Goal: Find specific page/section

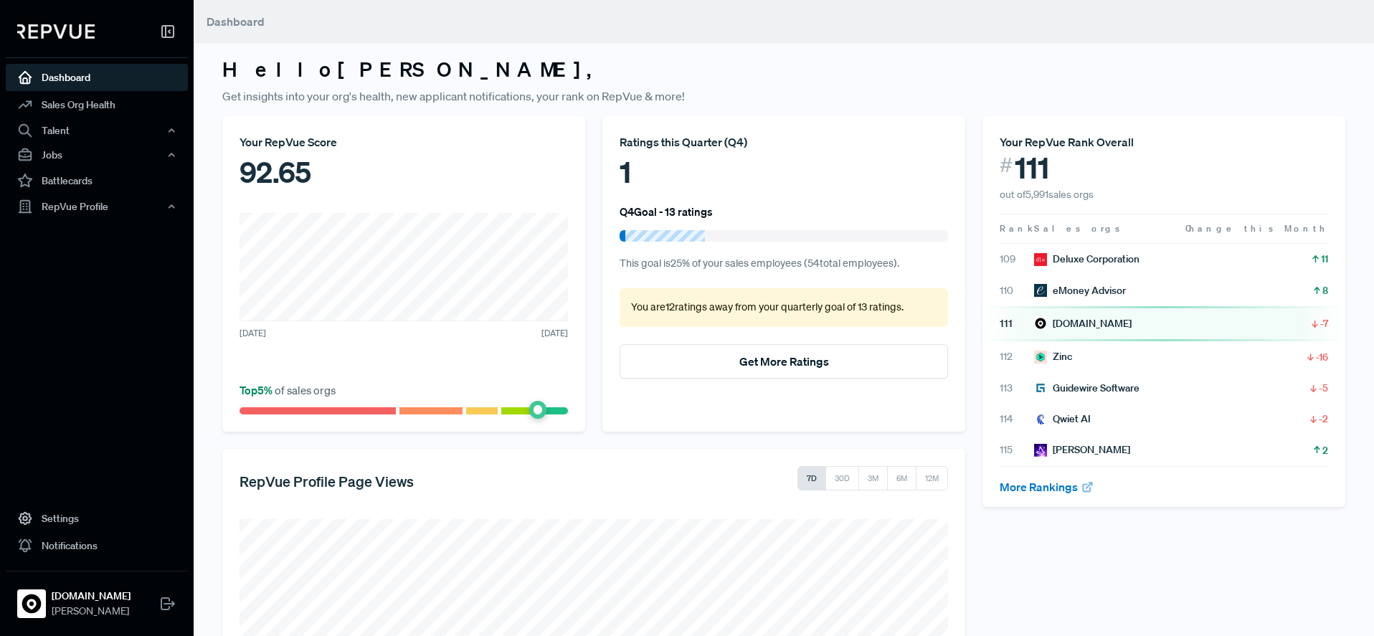
scroll to position [16, 0]
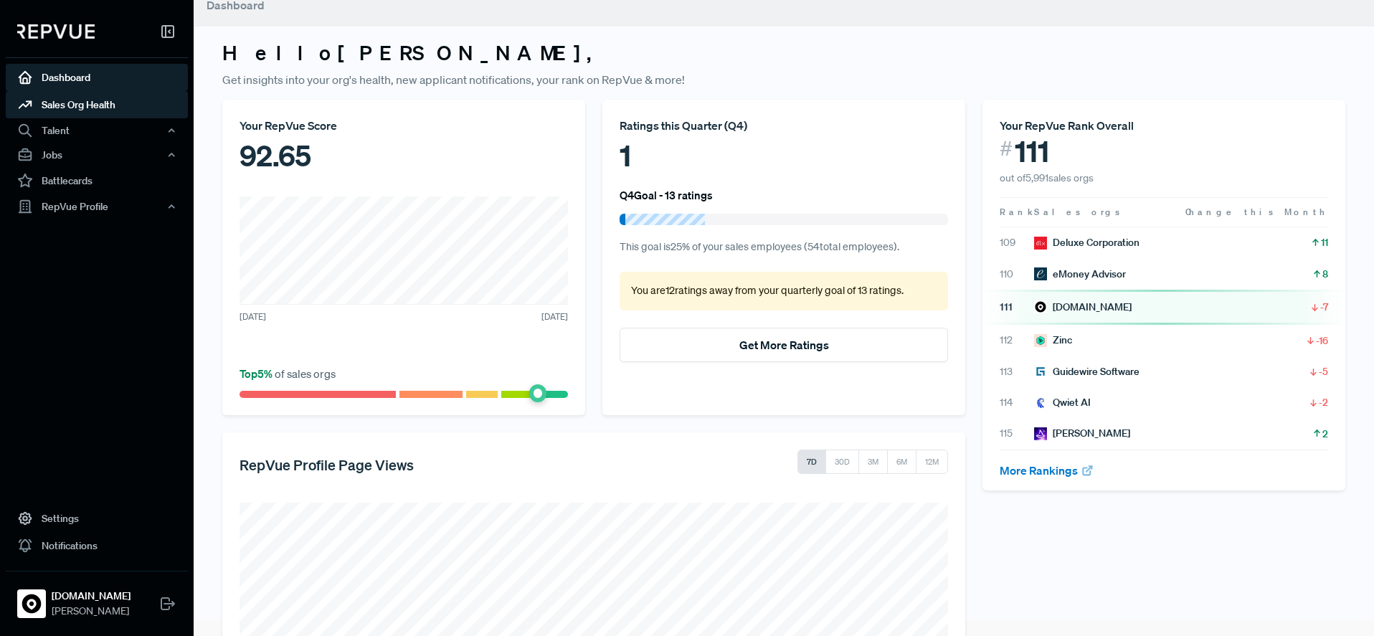
click at [93, 111] on link "Sales Org Health" at bounding box center [97, 104] width 182 height 27
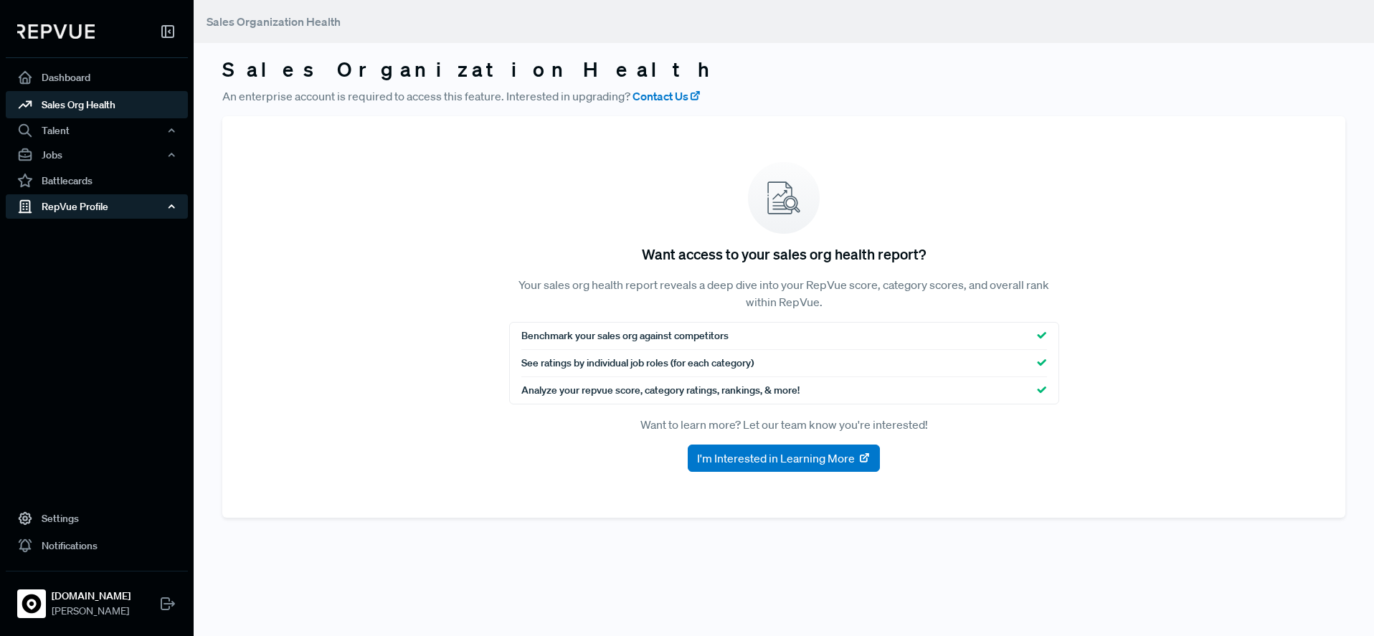
click at [156, 204] on div "RepVue Profile" at bounding box center [97, 206] width 182 height 24
click at [98, 257] on link "Reviews" at bounding box center [116, 256] width 182 height 23
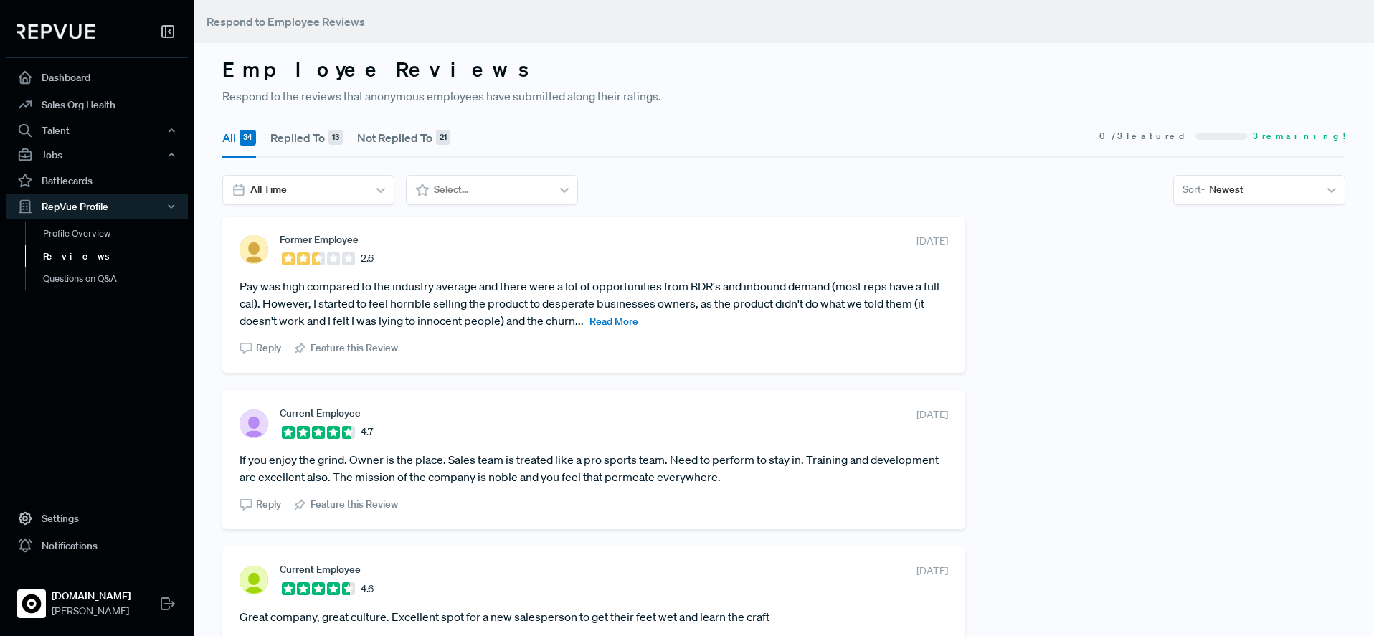
click at [603, 328] on article "Pay was high compared to the industry average and there were a lot of opportuni…" at bounding box center [594, 304] width 709 height 52
click at [603, 323] on span "Read More" at bounding box center [614, 321] width 49 height 13
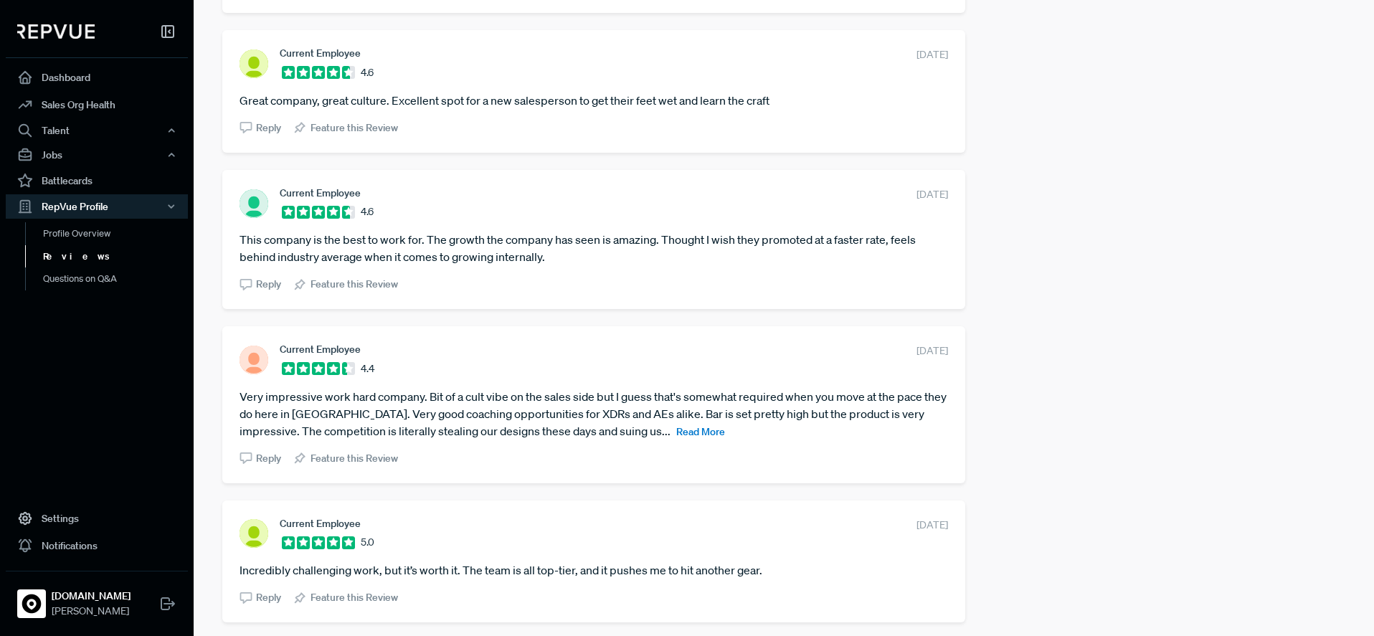
scroll to position [689, 0]
click at [676, 432] on span "Read More" at bounding box center [700, 431] width 49 height 13
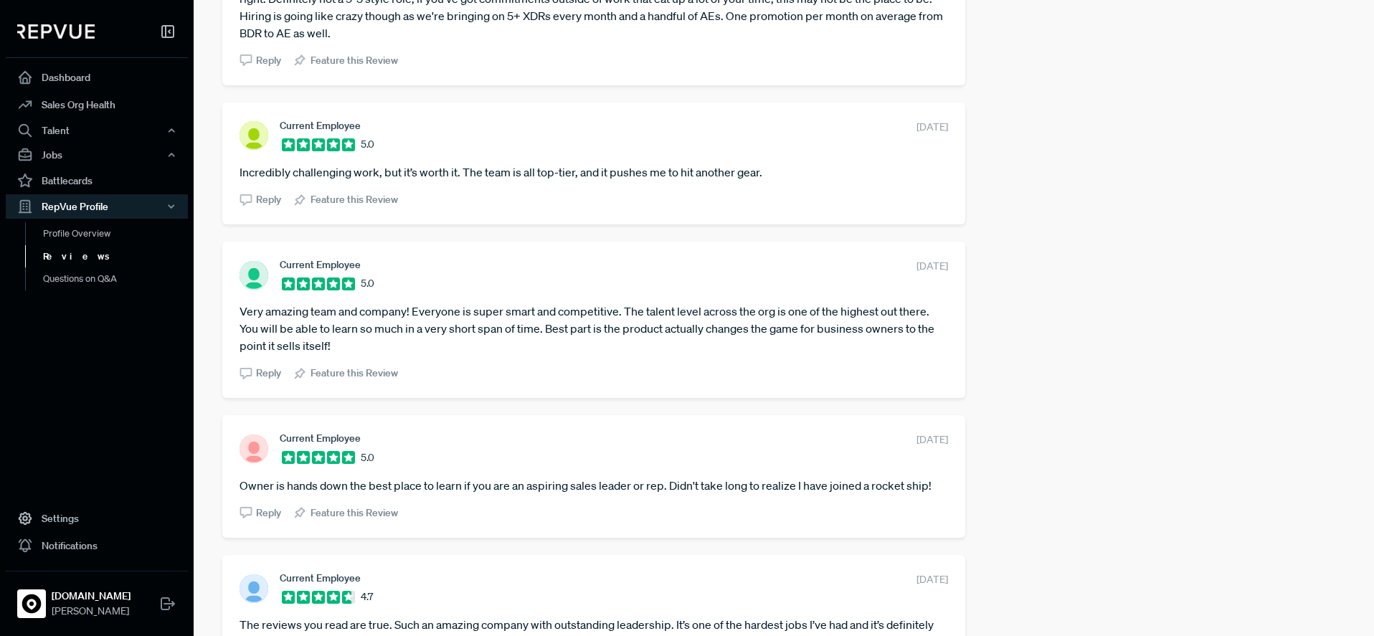
scroll to position [1146, 0]
